Goal: Task Accomplishment & Management: Use online tool/utility

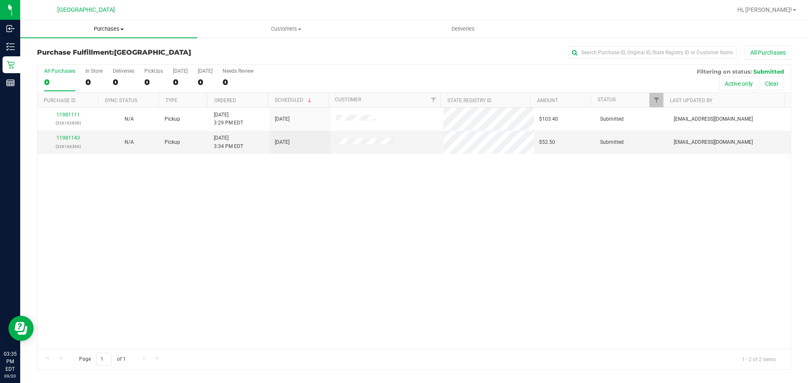
click at [117, 21] on uib-tab-heading "Purchases Summary of purchases Fulfillment All purchases" at bounding box center [108, 29] width 177 height 18
click at [108, 61] on li "Fulfillment" at bounding box center [108, 61] width 177 height 10
click at [67, 136] on link "11981143" at bounding box center [68, 138] width 24 height 6
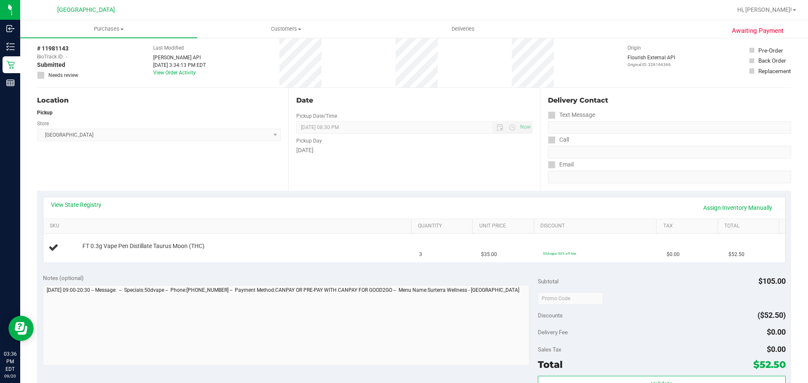
scroll to position [210, 0]
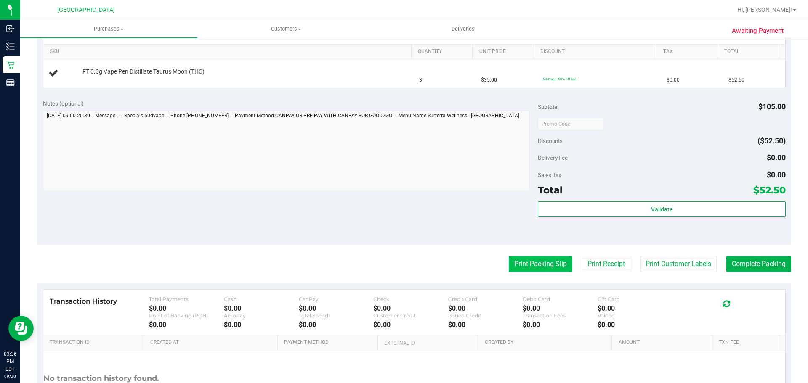
click at [535, 265] on button "Print Packing Slip" at bounding box center [541, 264] width 64 height 16
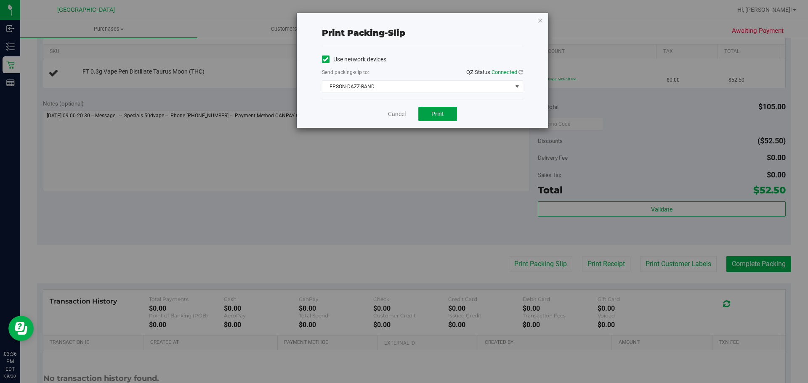
click at [441, 119] on button "Print" at bounding box center [437, 114] width 39 height 14
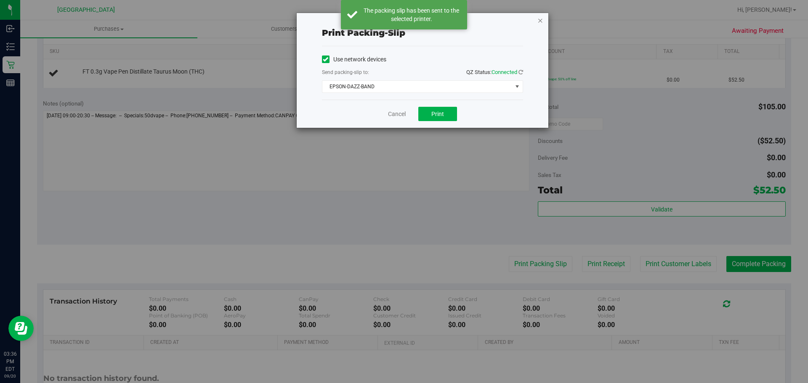
click at [541, 19] on icon "button" at bounding box center [540, 20] width 6 height 10
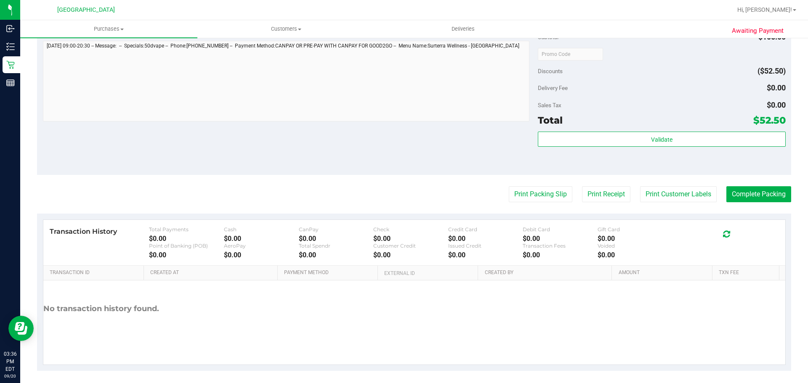
scroll to position [285, 0]
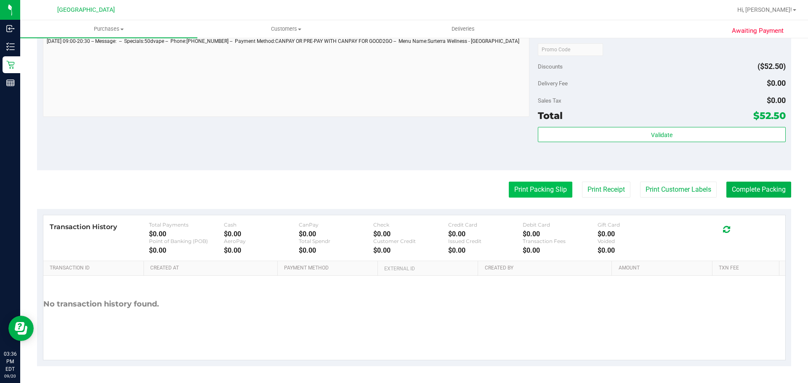
click at [558, 192] on button "Print Packing Slip" at bounding box center [541, 190] width 64 height 16
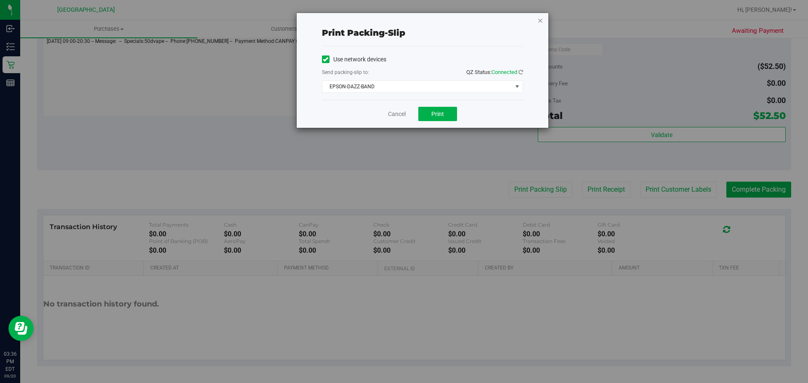
click at [537, 18] on icon "button" at bounding box center [540, 20] width 6 height 10
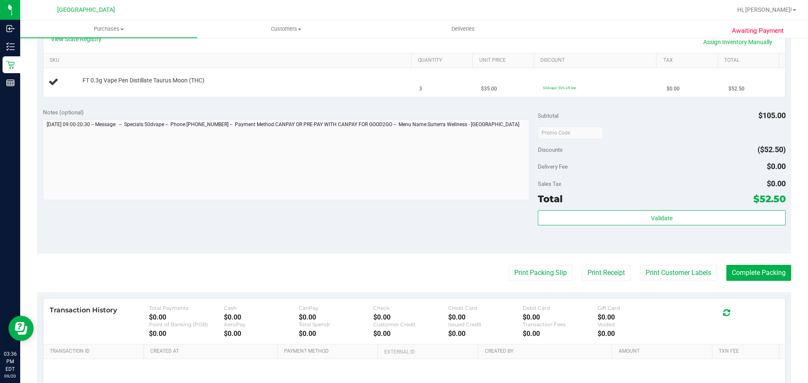
scroll to position [117, 0]
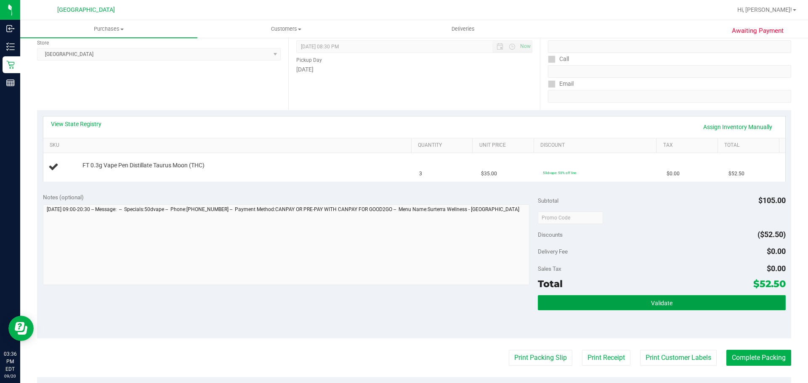
drag, startPoint x: 566, startPoint y: 307, endPoint x: 563, endPoint y: 302, distance: 5.5
click at [566, 307] on button "Validate" at bounding box center [661, 302] width 247 height 15
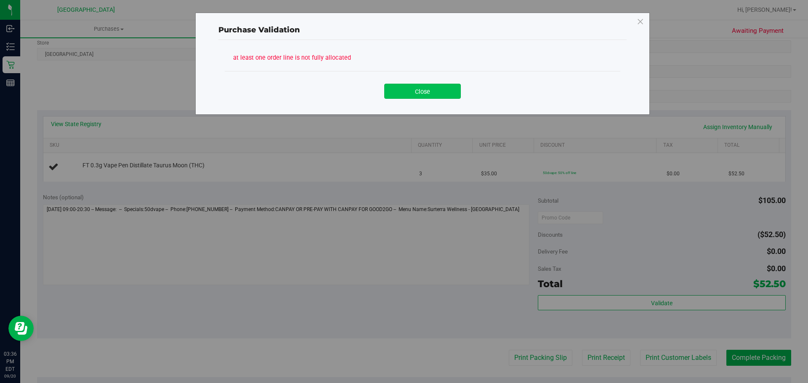
click at [428, 93] on button "Close" at bounding box center [422, 91] width 77 height 15
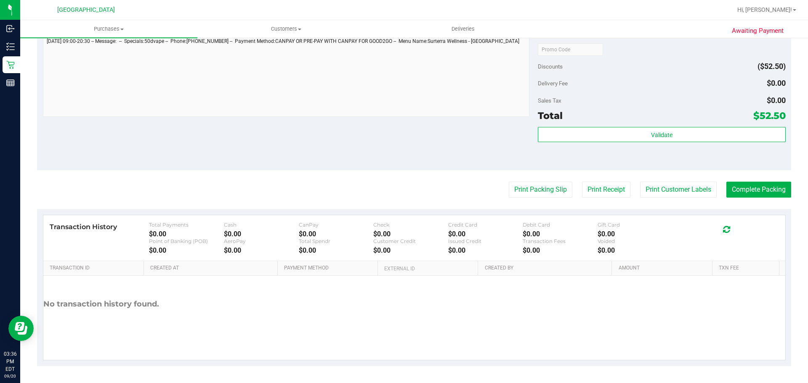
scroll to position [32, 0]
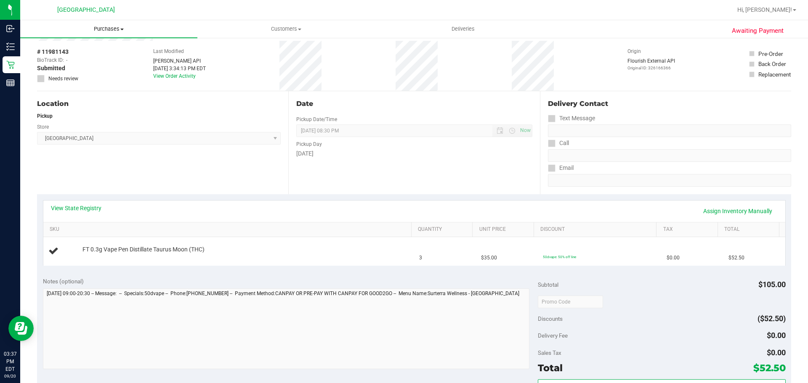
click at [102, 30] on span "Purchases" at bounding box center [108, 29] width 177 height 8
click at [102, 29] on span "Purchases" at bounding box center [108, 29] width 177 height 8
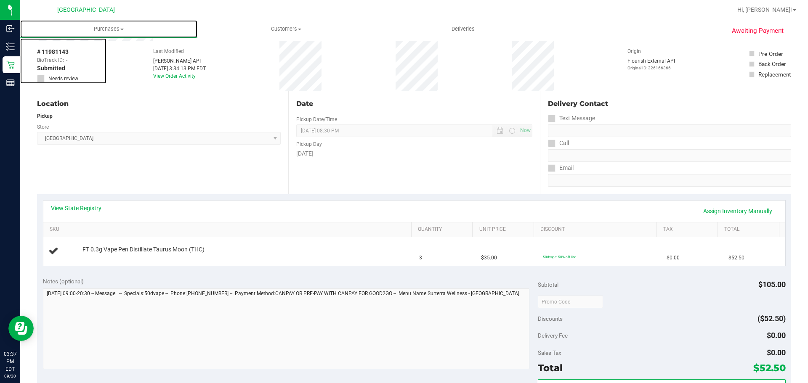
click at [20, 20] on link "Purchases Summary of purchases Fulfillment All purchases" at bounding box center [108, 29] width 177 height 18
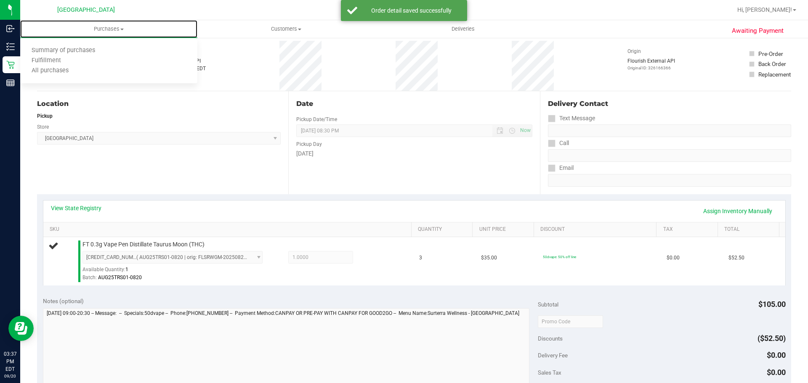
click at [20, 20] on link "Purchases Summary of purchases Fulfillment All purchases" at bounding box center [108, 29] width 177 height 18
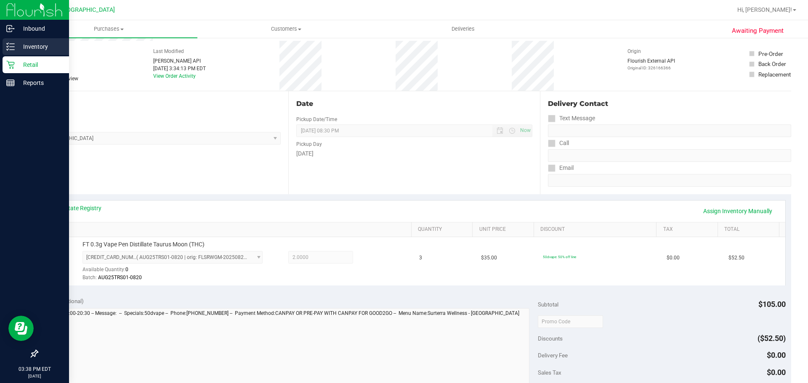
click at [13, 52] on div "Inventory" at bounding box center [36, 46] width 66 height 17
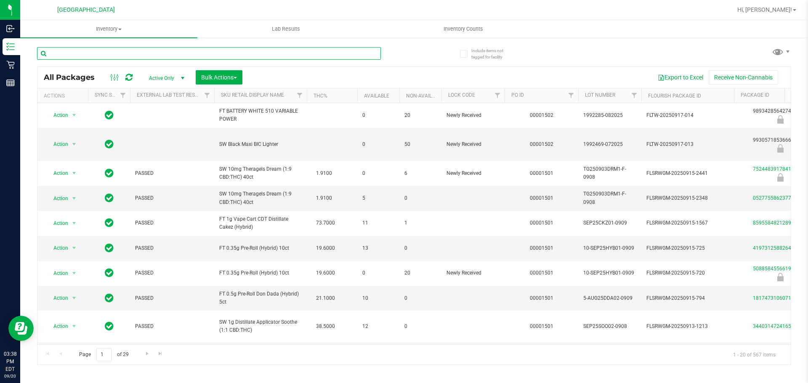
click at [122, 53] on input "text" at bounding box center [209, 53] width 344 height 13
type input "9842740458181622"
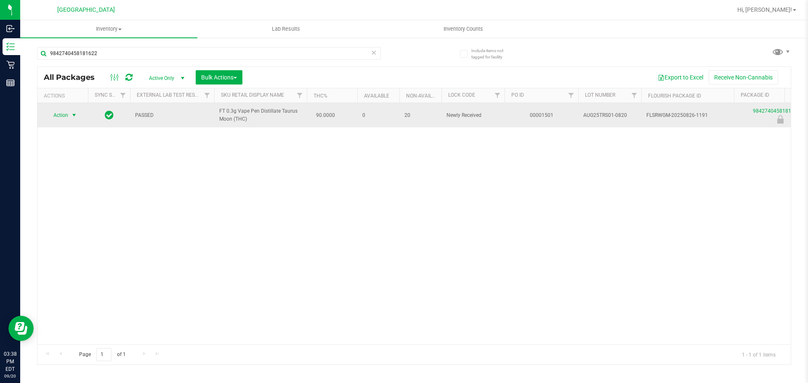
drag, startPoint x: 74, startPoint y: 110, endPoint x: 72, endPoint y: 114, distance: 4.6
click at [73, 111] on span "select" at bounding box center [74, 115] width 11 height 12
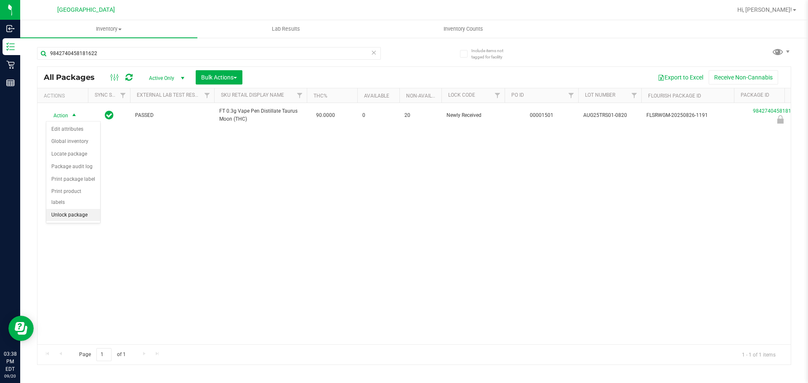
click at [50, 209] on li "Unlock package" at bounding box center [73, 215] width 54 height 13
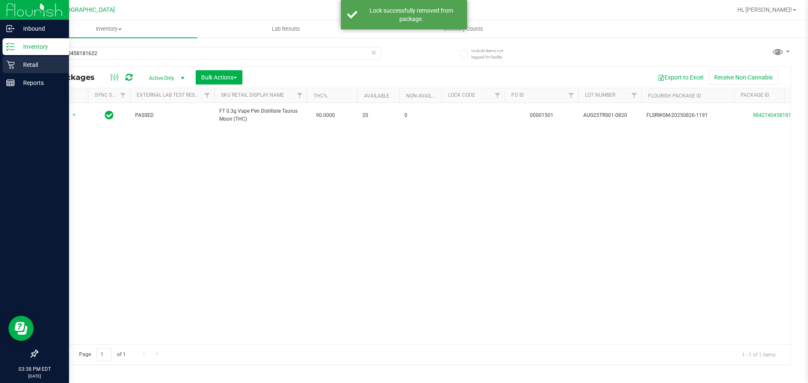
click at [16, 66] on p "Retail" at bounding box center [40, 65] width 50 height 10
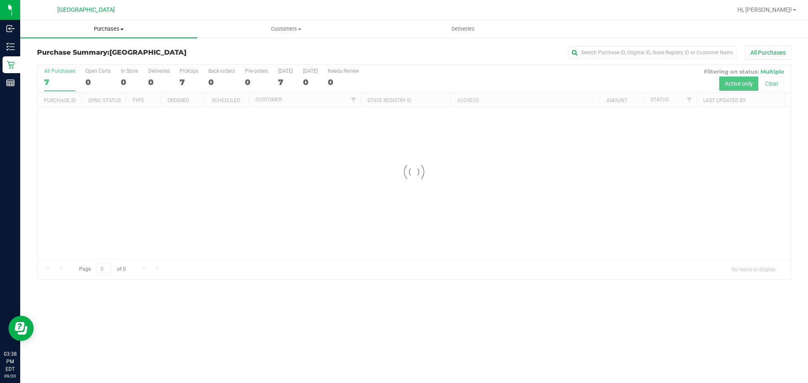
click at [113, 26] on span "Purchases" at bounding box center [108, 29] width 177 height 8
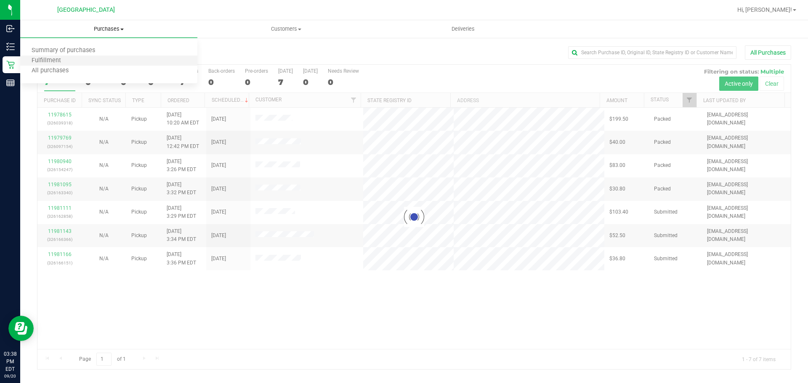
click at [90, 62] on li "Fulfillment" at bounding box center [108, 61] width 177 height 10
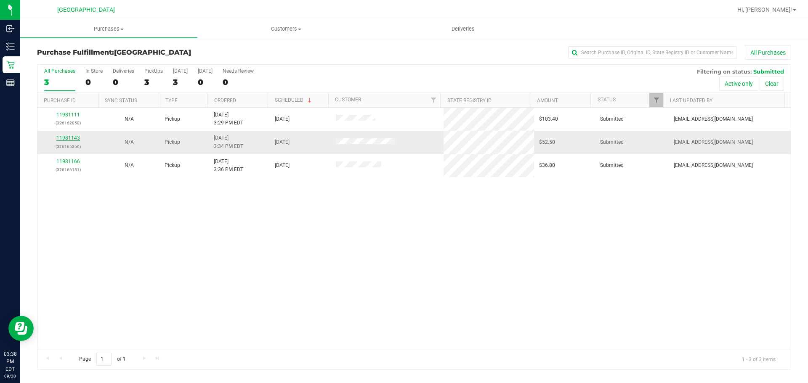
click at [63, 136] on link "11981143" at bounding box center [68, 138] width 24 height 6
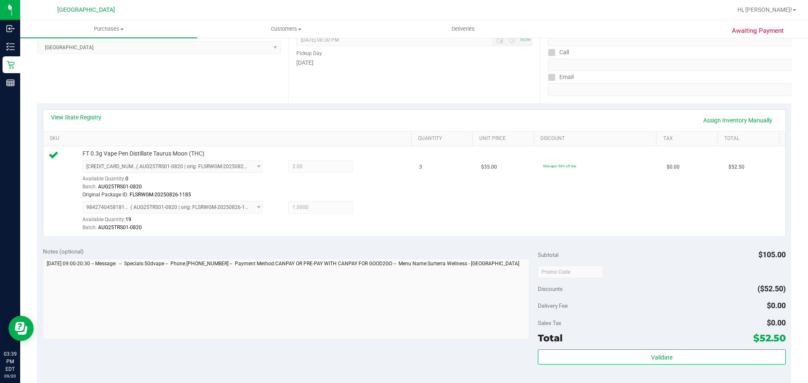
scroll to position [252, 0]
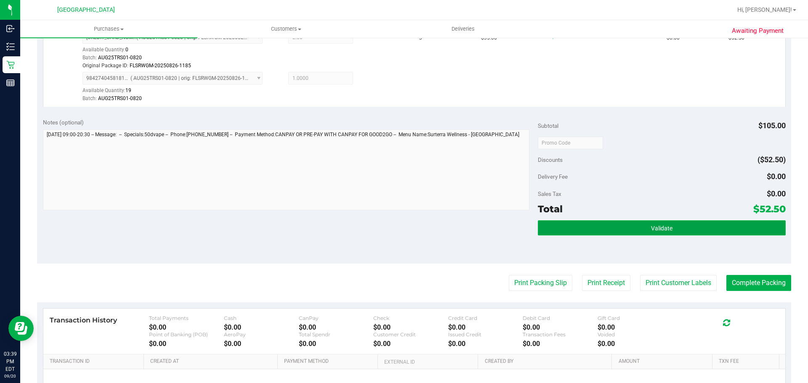
click at [549, 224] on button "Validate" at bounding box center [661, 227] width 247 height 15
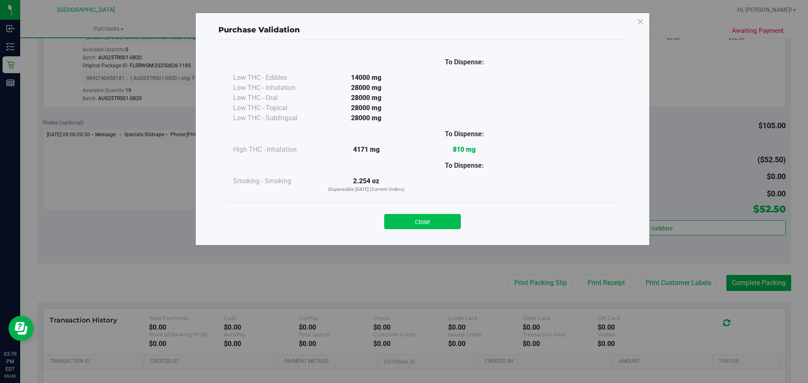
drag, startPoint x: 462, startPoint y: 221, endPoint x: 452, endPoint y: 219, distance: 9.9
click at [462, 220] on div "Close" at bounding box center [422, 219] width 383 height 21
drag, startPoint x: 449, startPoint y: 219, endPoint x: 557, endPoint y: 235, distance: 108.4
click at [449, 219] on button "Close" at bounding box center [422, 221] width 77 height 15
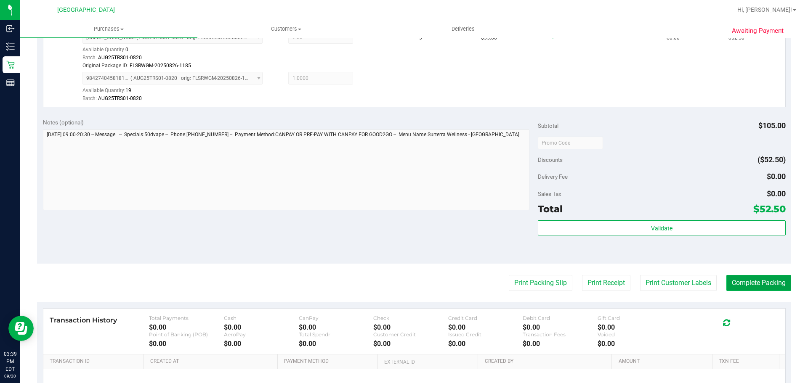
click at [767, 282] on button "Complete Packing" at bounding box center [758, 283] width 65 height 16
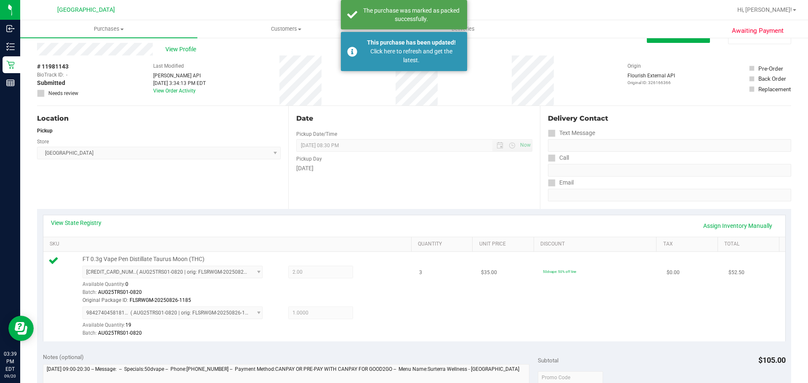
scroll to position [0, 0]
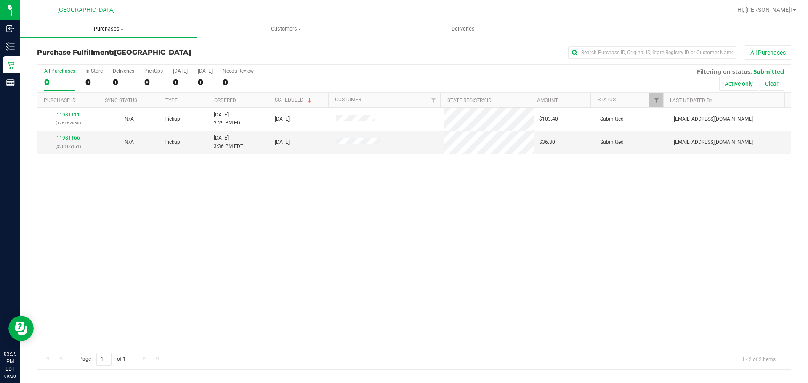
click at [117, 30] on span "Purchases" at bounding box center [108, 29] width 177 height 8
click at [94, 58] on li "Fulfillment" at bounding box center [108, 61] width 177 height 10
click at [74, 135] on div "11981166 (326166151)" at bounding box center [67, 142] width 51 height 16
click at [75, 135] on link "11981166" at bounding box center [68, 138] width 24 height 6
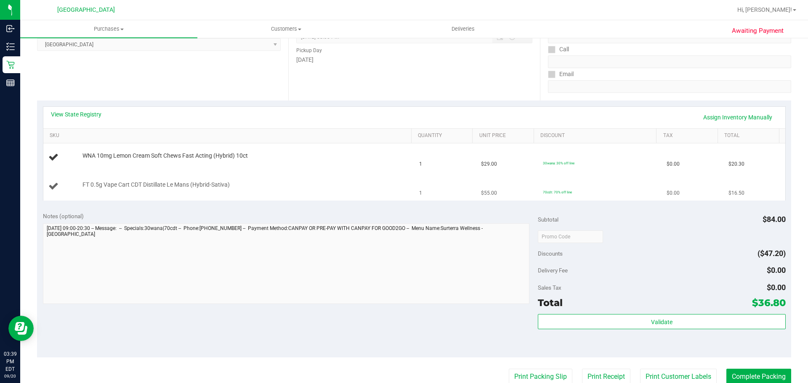
scroll to position [168, 0]
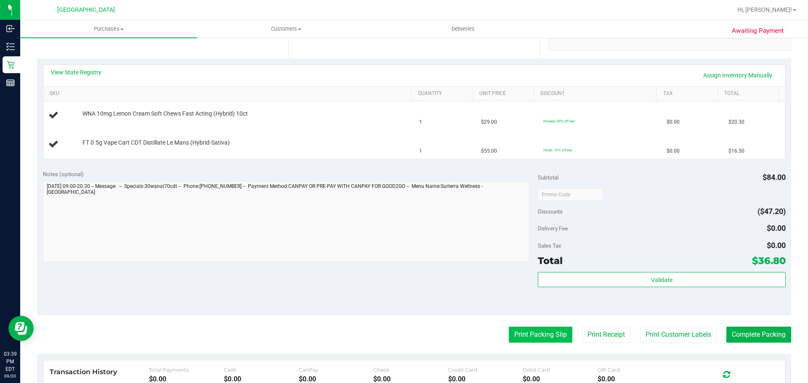
click at [549, 327] on button "Print Packing Slip" at bounding box center [541, 335] width 64 height 16
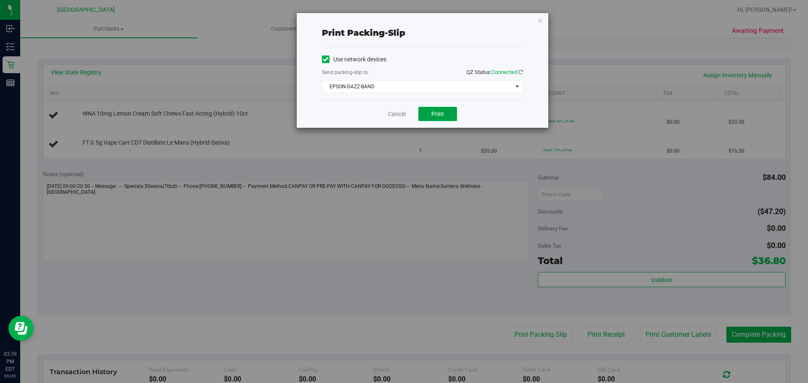
click at [441, 111] on span "Print" at bounding box center [437, 114] width 13 height 7
click at [535, 20] on div "Print packing-slip Use network devices Send packing-slip to: QZ Status: Connect…" at bounding box center [423, 70] width 252 height 115
click at [543, 20] on icon "button" at bounding box center [540, 20] width 6 height 10
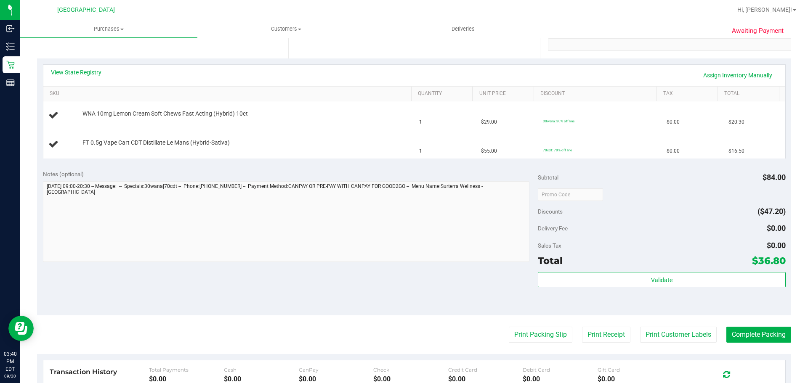
click at [509, 327] on button "Print Packing Slip" at bounding box center [541, 335] width 64 height 16
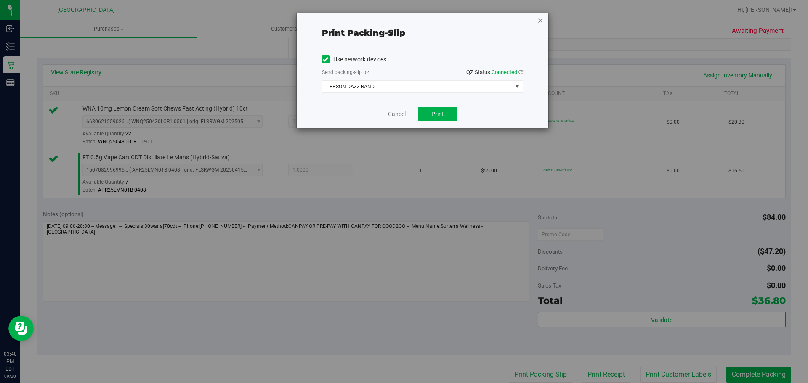
click at [541, 20] on icon "button" at bounding box center [540, 20] width 6 height 10
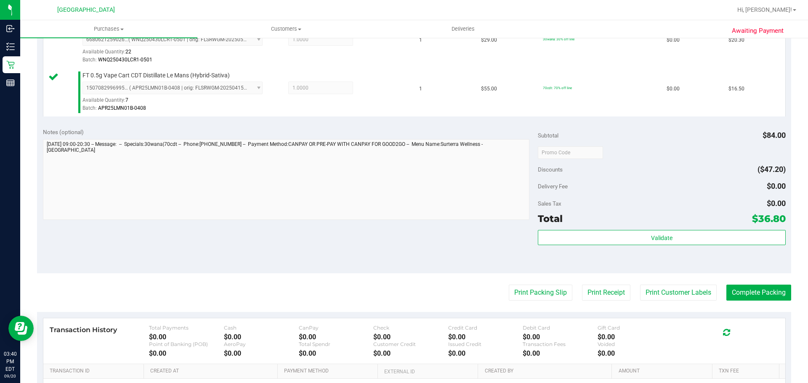
scroll to position [252, 0]
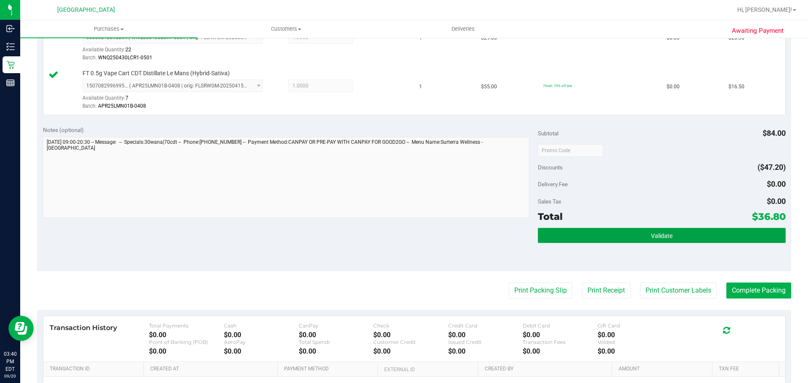
click at [627, 239] on button "Validate" at bounding box center [661, 235] width 247 height 15
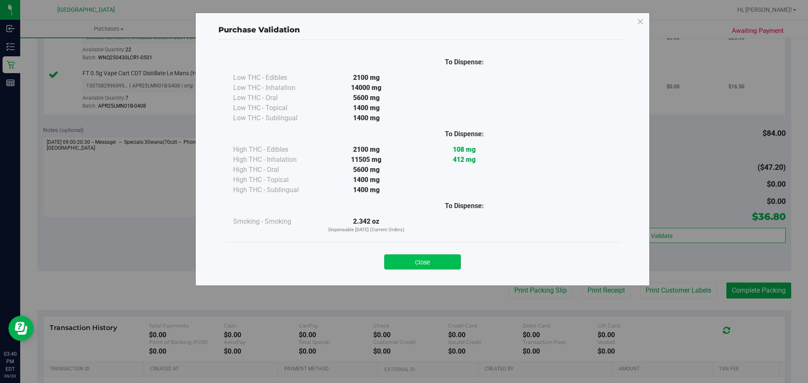
click at [417, 266] on button "Close" at bounding box center [422, 262] width 77 height 15
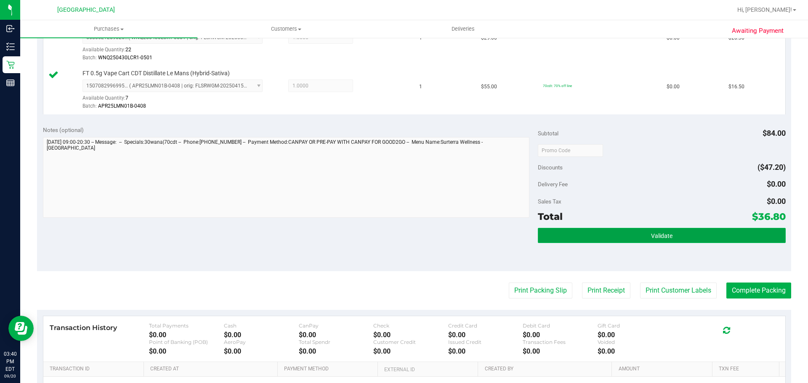
click at [596, 231] on button "Validate" at bounding box center [661, 235] width 247 height 15
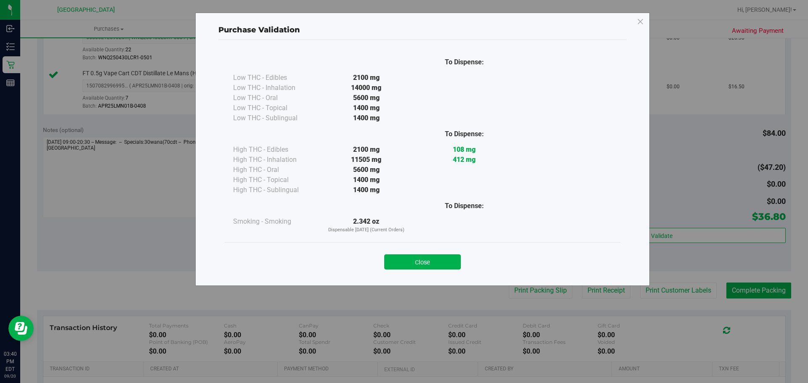
click at [394, 251] on div "Close" at bounding box center [422, 259] width 383 height 21
click at [391, 257] on button "Close" at bounding box center [422, 262] width 77 height 15
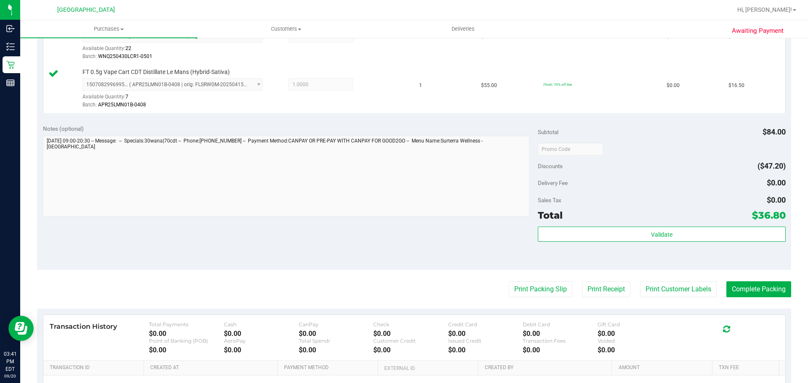
scroll to position [295, 0]
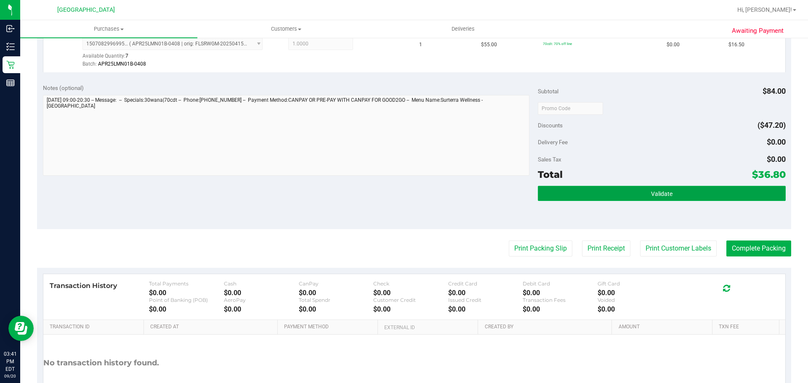
click at [630, 194] on button "Validate" at bounding box center [661, 193] width 247 height 15
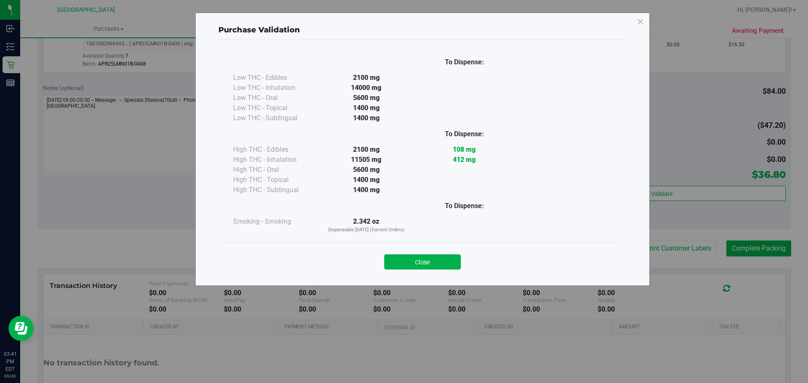
click at [407, 248] on div "Close" at bounding box center [423, 259] width 396 height 34
click at [407, 259] on button "Close" at bounding box center [422, 262] width 77 height 15
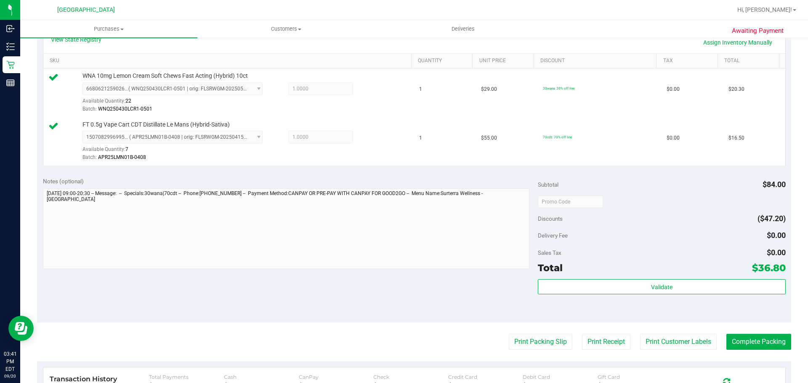
scroll to position [252, 0]
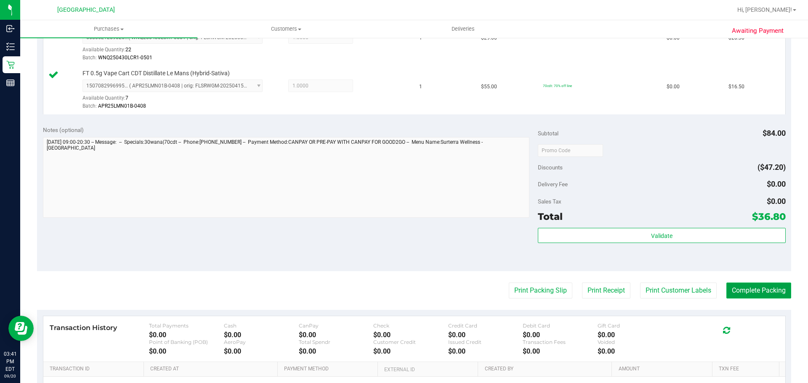
click at [743, 294] on button "Complete Packing" at bounding box center [758, 291] width 65 height 16
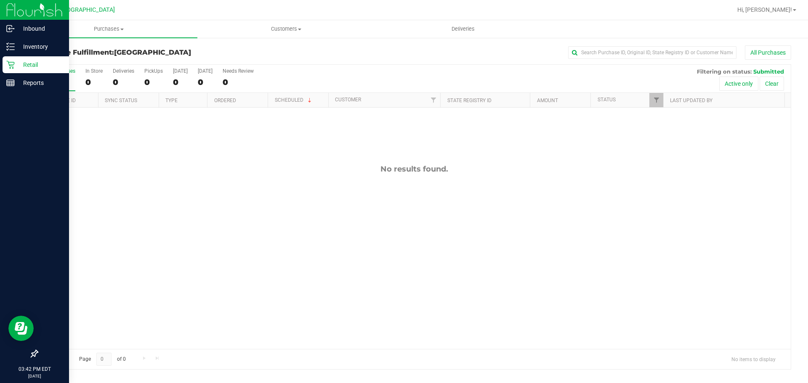
click at [21, 63] on p "Retail" at bounding box center [40, 65] width 50 height 10
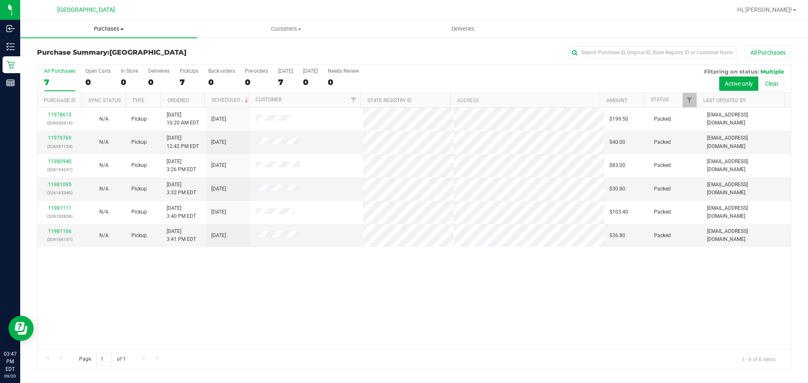
click at [126, 34] on uib-tab-heading "Purchases Summary of purchases Fulfillment All purchases" at bounding box center [108, 29] width 177 height 18
click at [97, 58] on li "Fulfillment" at bounding box center [108, 61] width 177 height 10
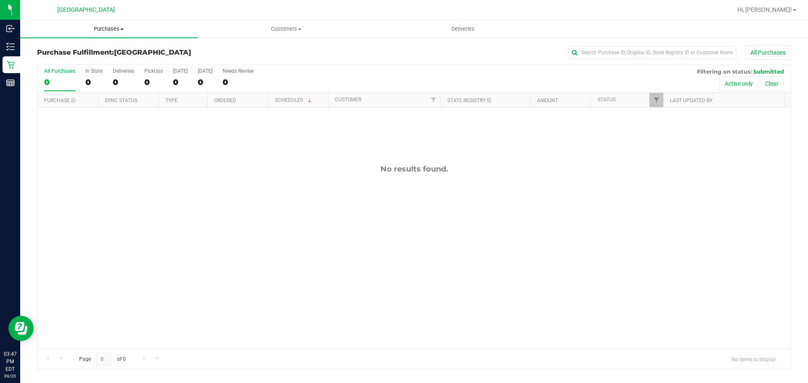
click at [110, 29] on span "Purchases" at bounding box center [108, 29] width 177 height 8
click at [99, 58] on li "Fulfillment" at bounding box center [108, 61] width 177 height 10
click at [118, 29] on span "Purchases" at bounding box center [108, 29] width 177 height 8
click at [76, 58] on li "Fulfillment" at bounding box center [108, 61] width 177 height 10
drag, startPoint x: 112, startPoint y: 24, endPoint x: 110, endPoint y: 29, distance: 5.5
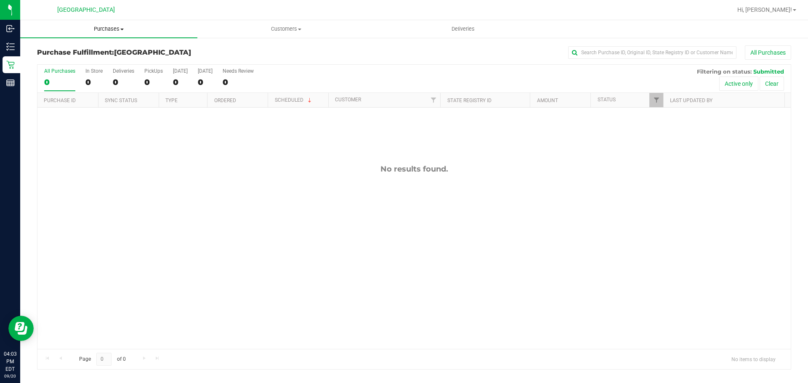
click at [112, 24] on uib-tab-heading "Purchases Summary of purchases Fulfillment All purchases" at bounding box center [108, 29] width 177 height 18
click at [88, 65] on li "Fulfillment" at bounding box center [108, 61] width 177 height 10
click at [112, 27] on span "Purchases" at bounding box center [108, 29] width 177 height 8
click at [89, 58] on li "Fulfillment" at bounding box center [108, 61] width 177 height 10
drag, startPoint x: 101, startPoint y: 18, endPoint x: 107, endPoint y: 29, distance: 13.0
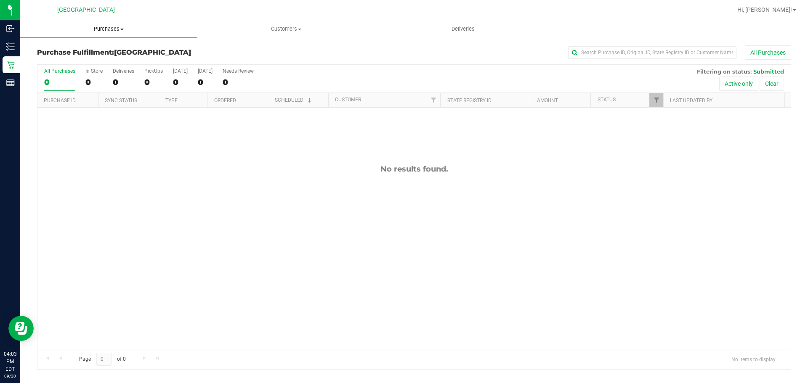
click at [106, 29] on div "[GEOGRAPHIC_DATA] Hi, [PERSON_NAME]! Purchases Summary of purchases Fulfillment…" at bounding box center [414, 191] width 788 height 383
click at [107, 29] on span "Purchases" at bounding box center [108, 29] width 177 height 8
click at [108, 57] on li "Fulfillment" at bounding box center [108, 61] width 177 height 10
click at [50, 26] on span "Purchases" at bounding box center [108, 29] width 177 height 8
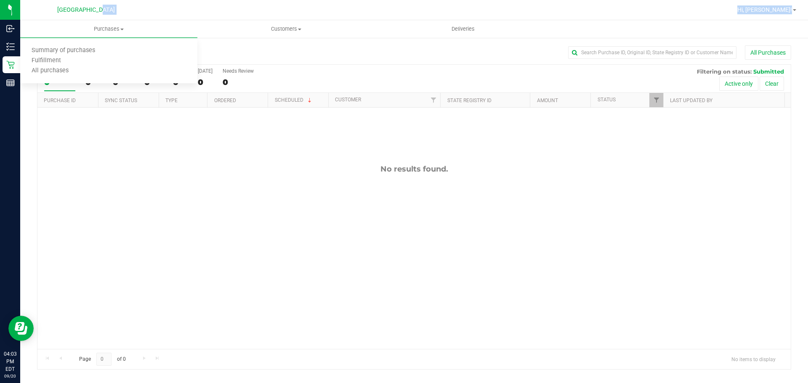
drag, startPoint x: 162, startPoint y: 191, endPoint x: 165, endPoint y: 166, distance: 25.1
click at [162, 189] on div "No results found." at bounding box center [413, 257] width 753 height 298
drag, startPoint x: 169, startPoint y: 143, endPoint x: 84, endPoint y: 91, distance: 99.2
click at [83, 91] on div "All Purchases 0 In Store 0 Deliveries 0 PickUps 0 [DATE] 0 [DATE] 0 Needs Revie…" at bounding box center [413, 79] width 753 height 28
click at [195, 41] on div "Purchase Fulfillment: [GEOGRAPHIC_DATA] All Purchases All Purchases 0 In Store …" at bounding box center [414, 207] width 788 height 341
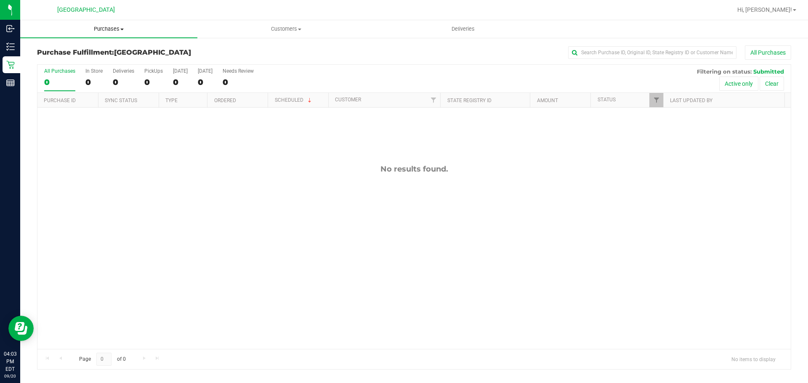
click at [90, 25] on uib-tab-heading "Purchases Summary of purchases Fulfillment All purchases" at bounding box center [108, 29] width 177 height 18
click at [76, 62] on li "Fulfillment" at bounding box center [108, 61] width 177 height 10
click at [118, 25] on uib-tab-heading "Purchases Summary of purchases Fulfillment All purchases" at bounding box center [108, 29] width 177 height 18
click at [92, 64] on li "Fulfillment" at bounding box center [108, 61] width 177 height 10
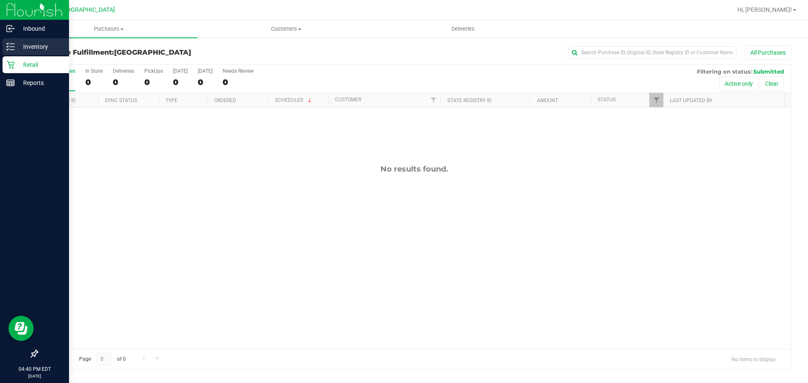
click at [22, 47] on p "Inventory" at bounding box center [40, 47] width 50 height 10
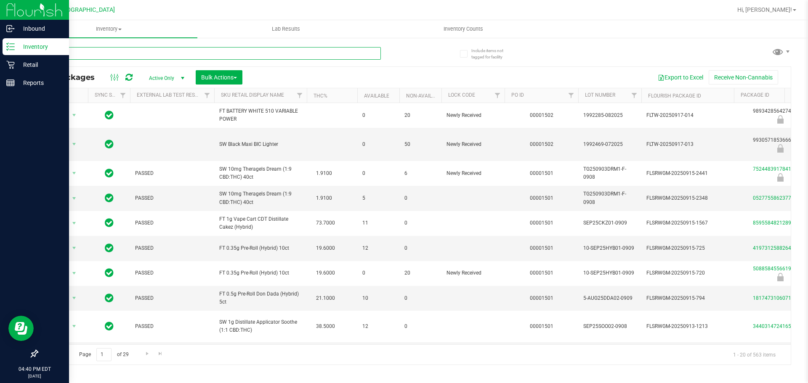
click at [183, 53] on input "text" at bounding box center [209, 53] width 344 height 13
type input "1162888821602079"
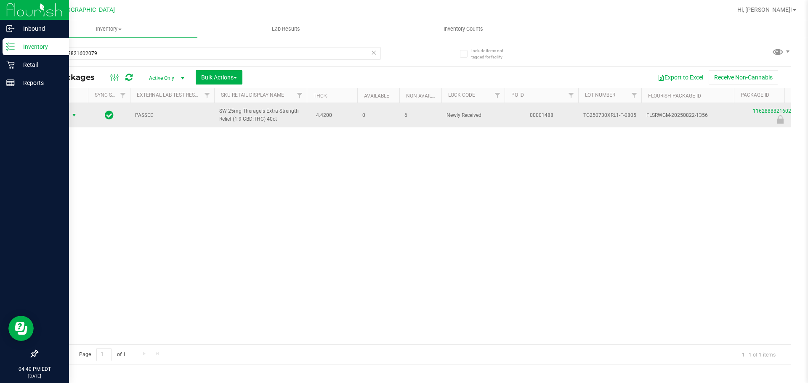
click at [67, 117] on span "Action" at bounding box center [57, 115] width 23 height 12
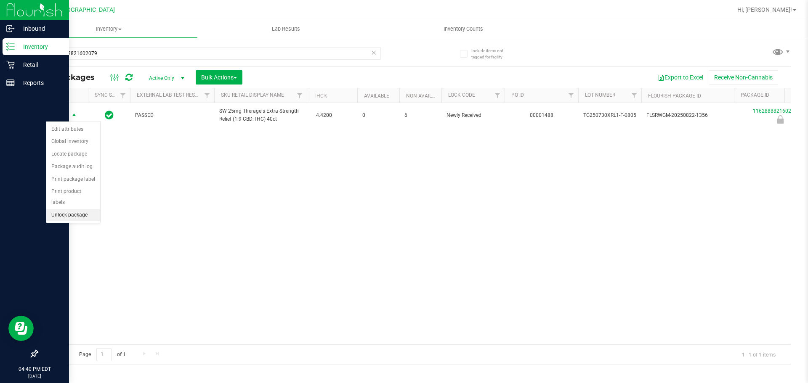
click at [87, 209] on li "Unlock package" at bounding box center [73, 215] width 54 height 13
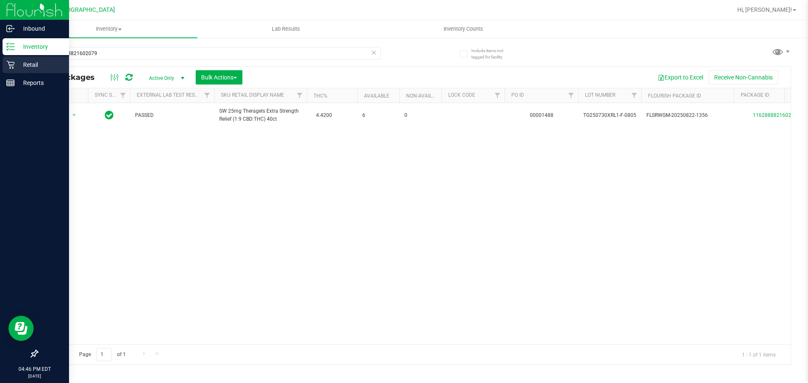
click at [21, 64] on p "Retail" at bounding box center [40, 65] width 50 height 10
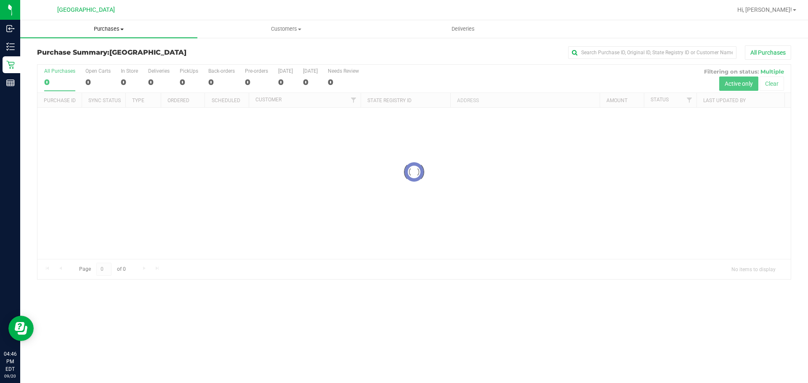
click at [104, 29] on span "Purchases" at bounding box center [108, 29] width 177 height 8
click at [96, 59] on li "Fulfillment" at bounding box center [108, 61] width 177 height 10
